Goal: Task Accomplishment & Management: Use online tool/utility

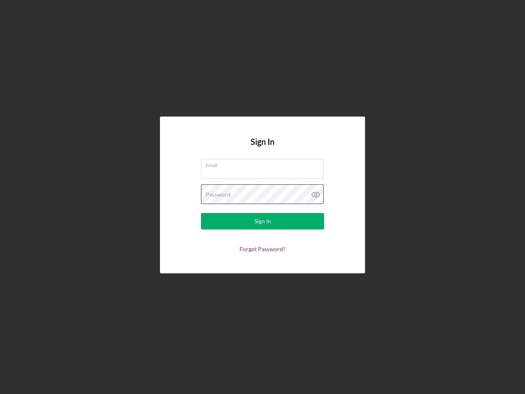
click at [262, 197] on div "Password" at bounding box center [262, 194] width 123 height 21
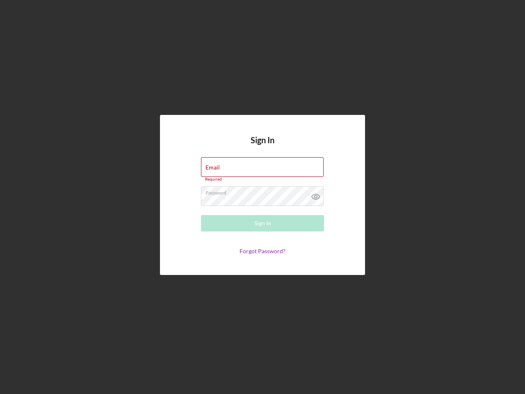
click at [316, 194] on icon at bounding box center [316, 196] width 21 height 21
